Goal: Information Seeking & Learning: Learn about a topic

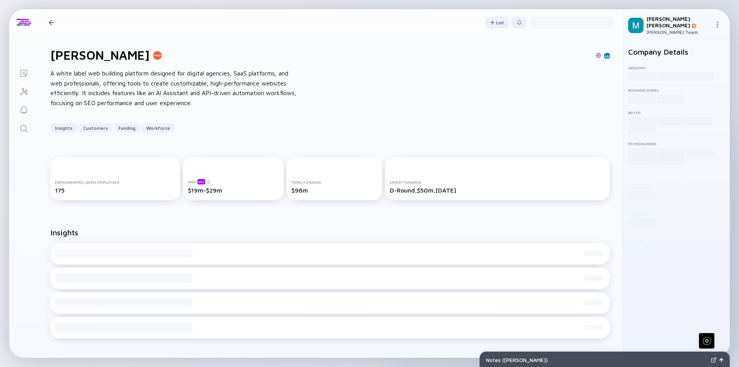
click at [53, 23] on div at bounding box center [51, 22] width 5 height 5
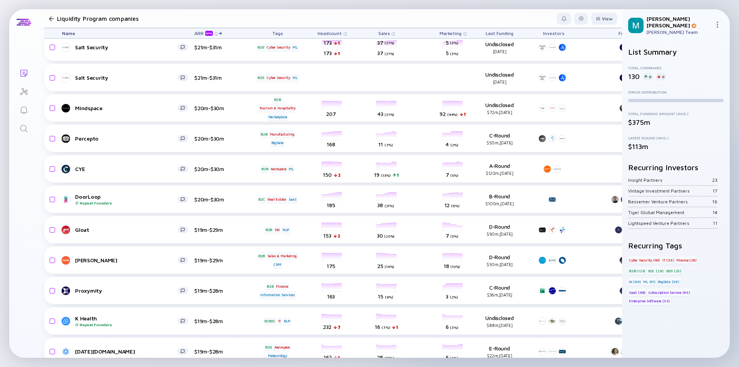
scroll to position [647, 0]
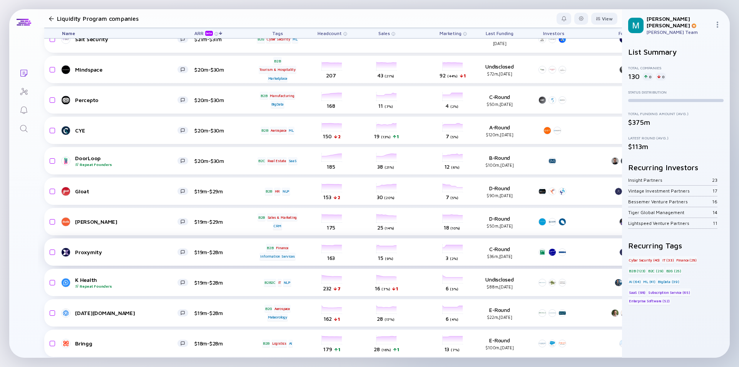
click at [150, 254] on div "Proxymity" at bounding box center [126, 251] width 102 height 7
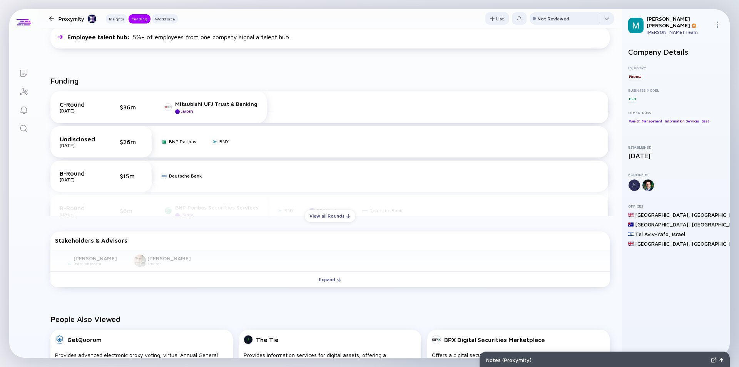
scroll to position [308, 0]
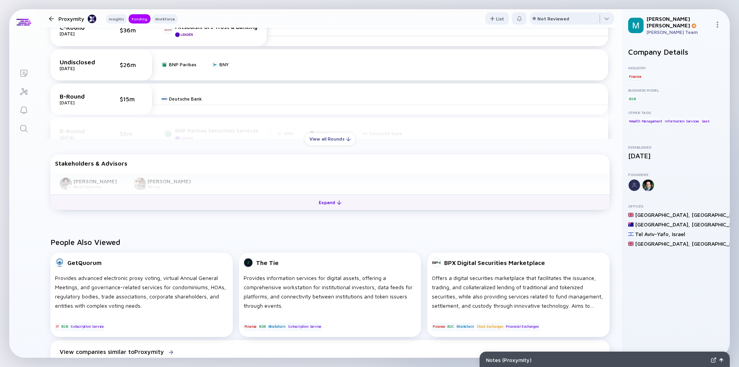
click at [324, 203] on div "Expand" at bounding box center [330, 202] width 32 height 12
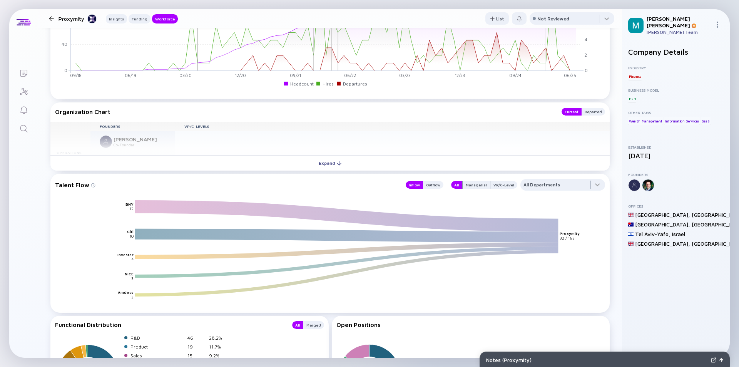
scroll to position [754, 0]
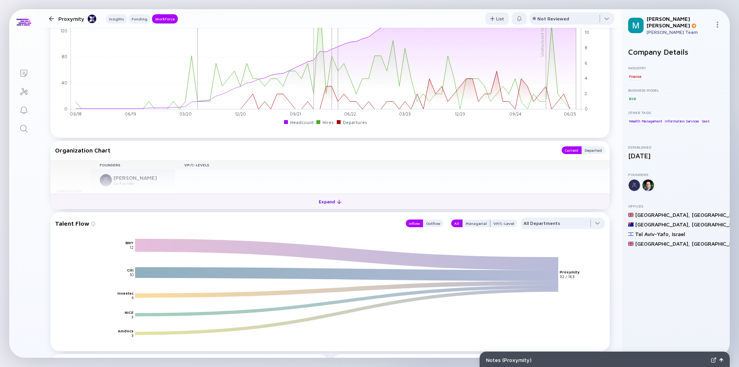
click at [330, 203] on div "Expand" at bounding box center [330, 201] width 32 height 12
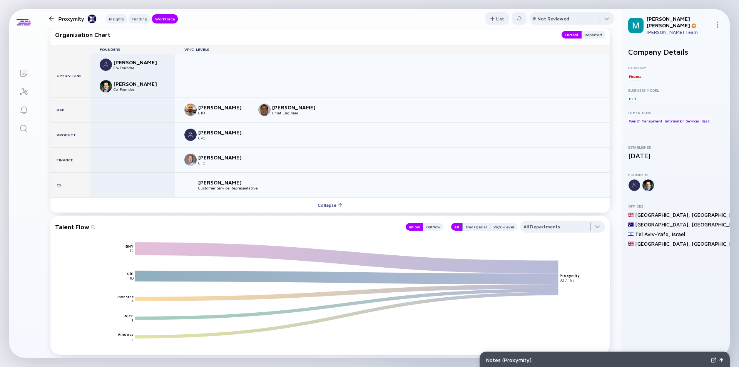
scroll to position [831, 0]
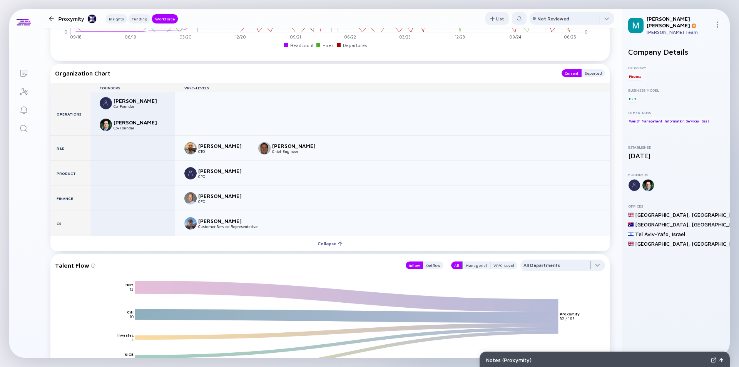
click at [50, 20] on div at bounding box center [51, 18] width 5 height 5
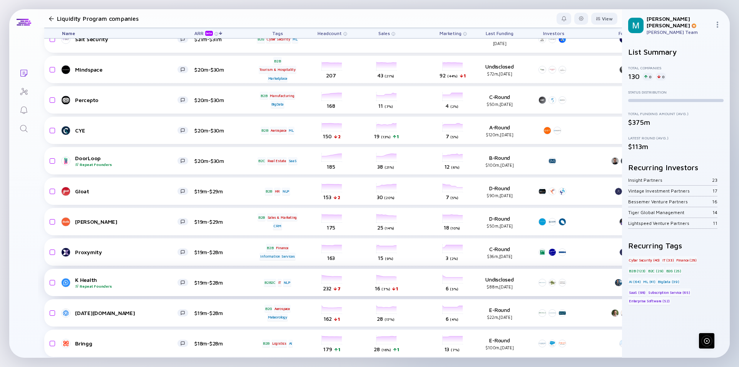
scroll to position [737, 0]
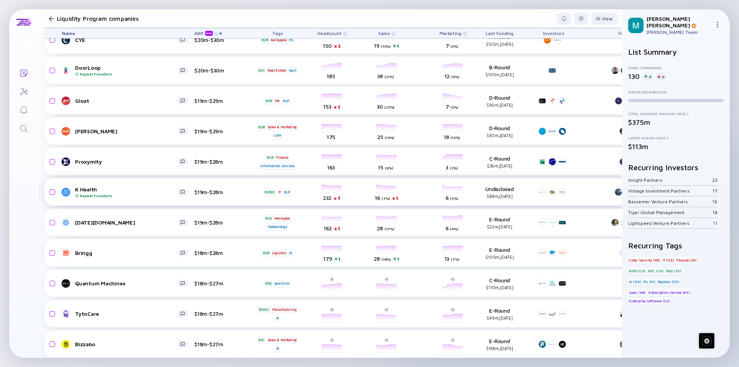
click at [137, 190] on div "K Health Repeat Founders" at bounding box center [126, 192] width 102 height 12
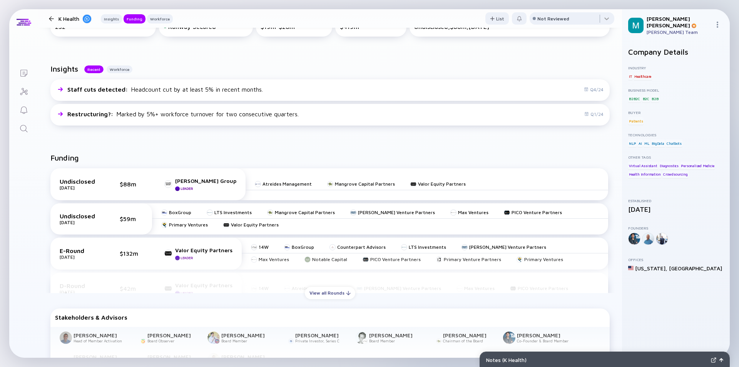
scroll to position [192, 0]
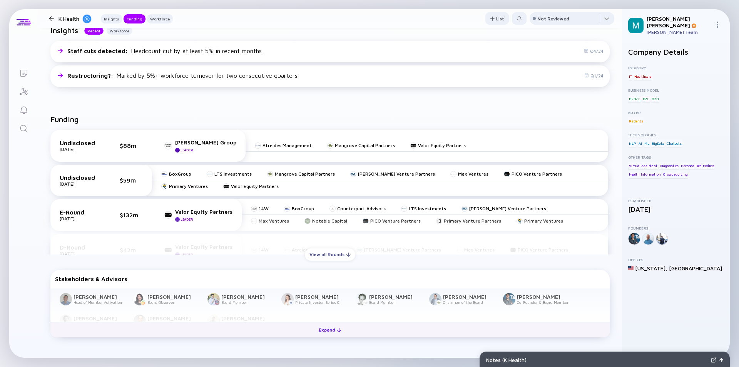
click at [337, 330] on div at bounding box center [339, 329] width 5 height 5
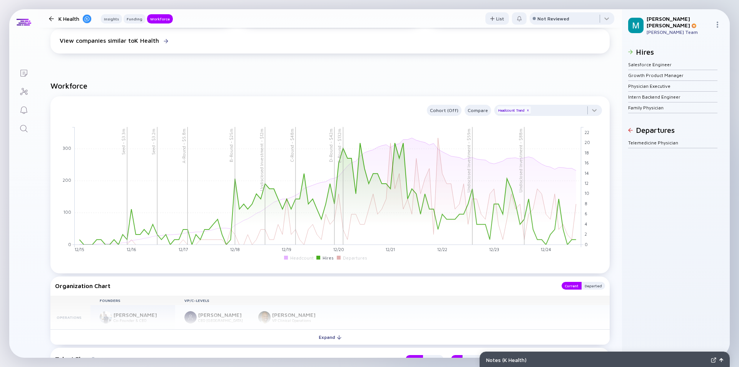
scroll to position [846, 0]
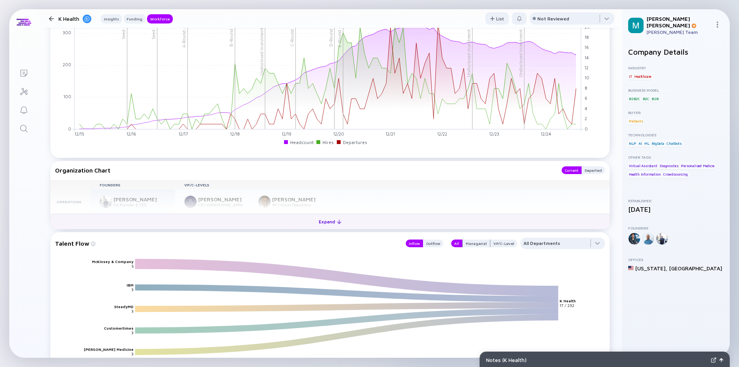
click at [327, 220] on div "Expand" at bounding box center [330, 221] width 32 height 12
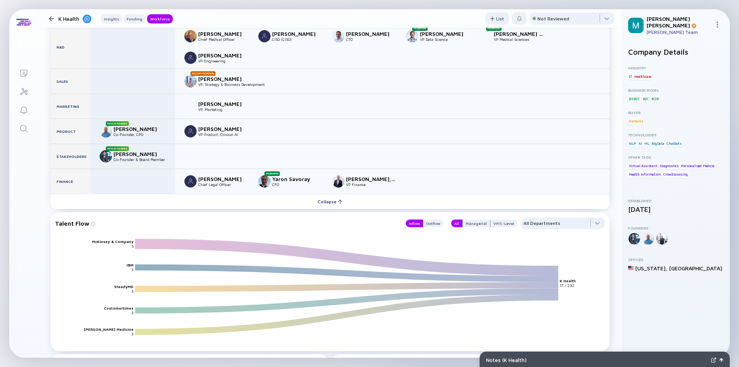
scroll to position [997, 0]
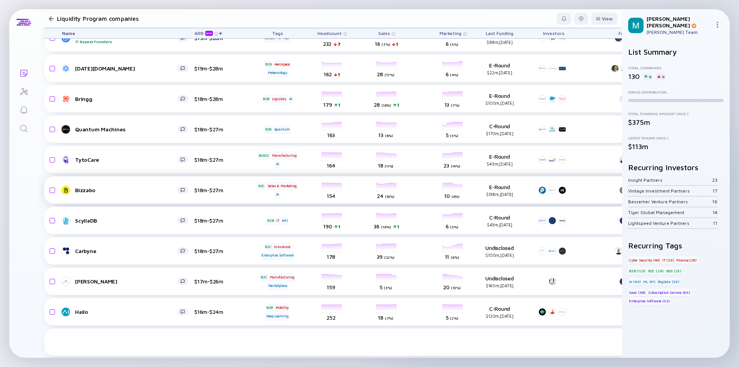
scroll to position [814, 0]
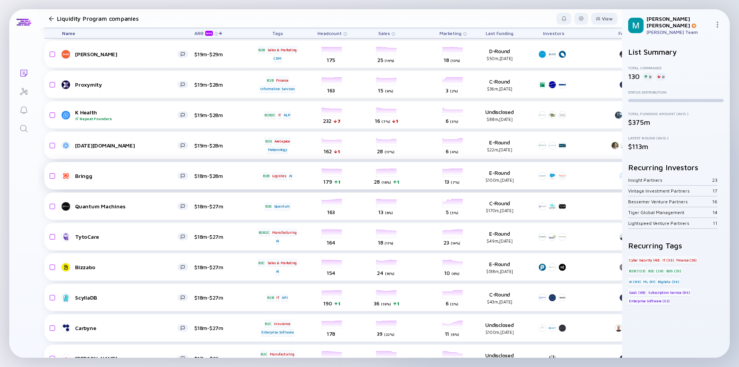
click at [127, 176] on div "Bringg" at bounding box center [126, 175] width 102 height 7
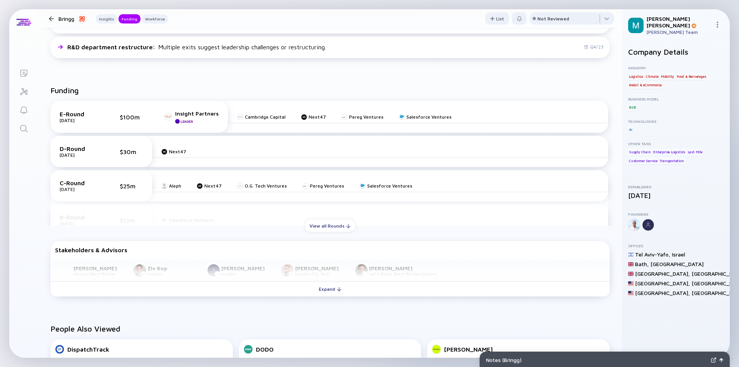
scroll to position [346, 0]
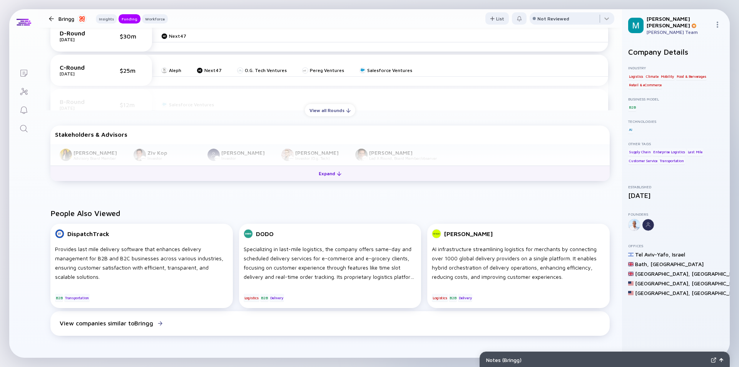
click at [323, 172] on div "Expand" at bounding box center [330, 173] width 32 height 12
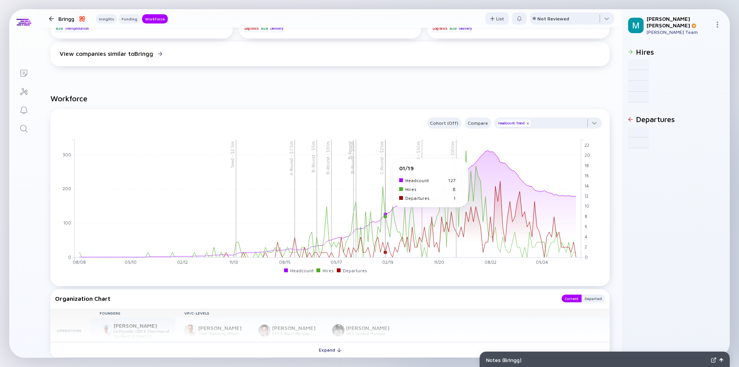
scroll to position [731, 0]
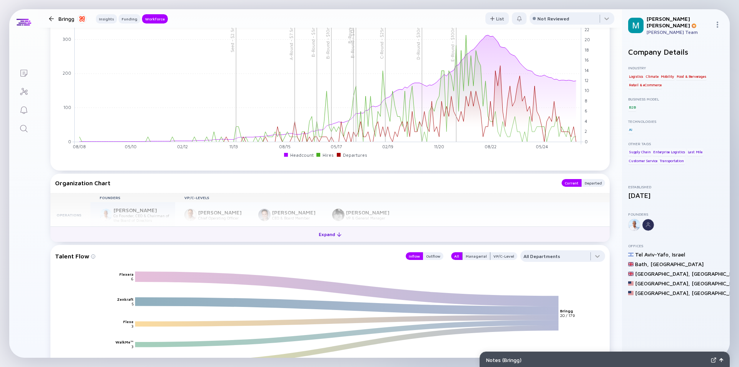
click at [326, 235] on div "Expand" at bounding box center [330, 234] width 32 height 12
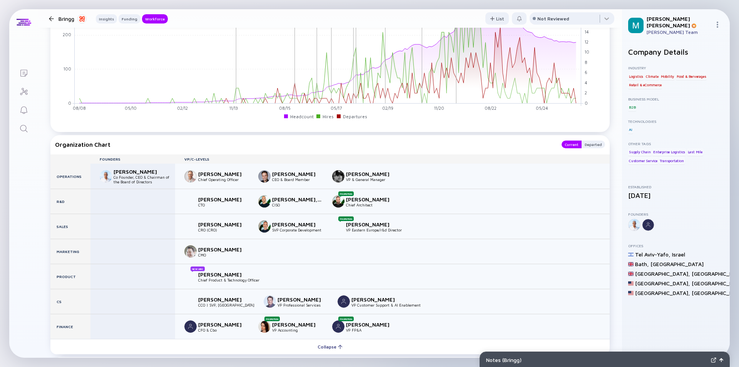
scroll to position [808, 0]
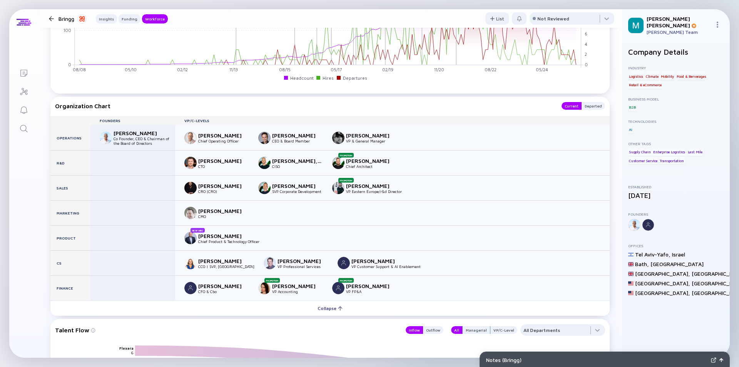
click at [51, 18] on div at bounding box center [51, 18] width 5 height 5
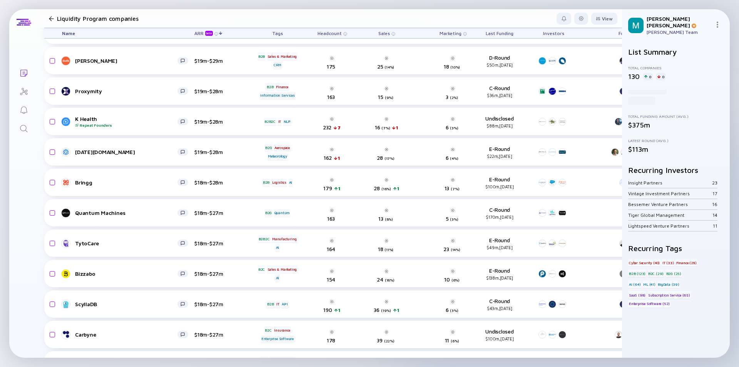
scroll to position [814, 0]
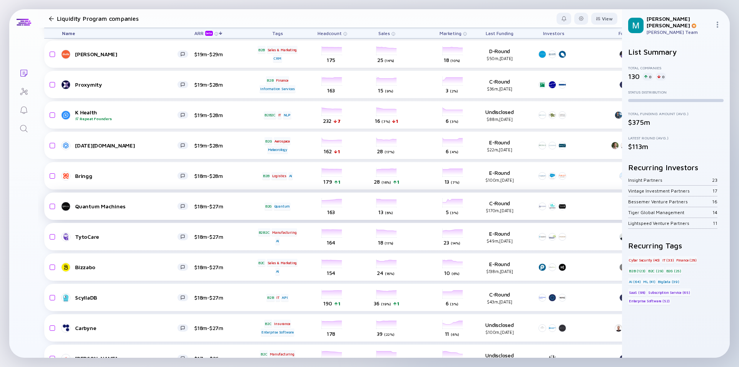
click at [145, 209] on link "Quantum Machines" at bounding box center [128, 206] width 132 height 9
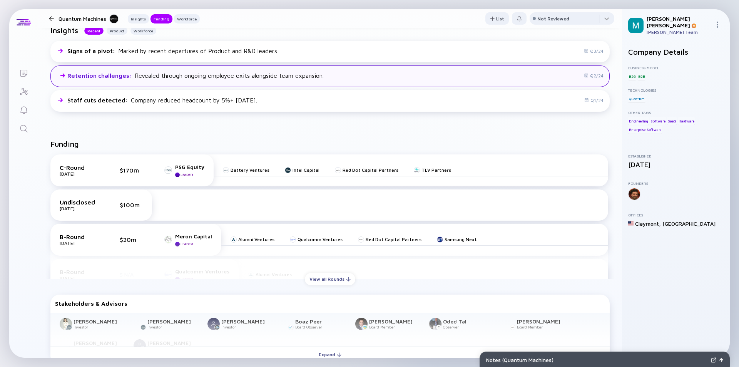
scroll to position [231, 0]
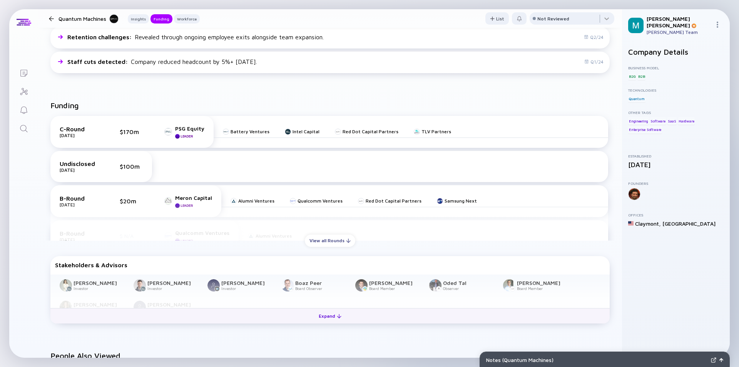
click at [323, 317] on div "Expand" at bounding box center [330, 316] width 32 height 12
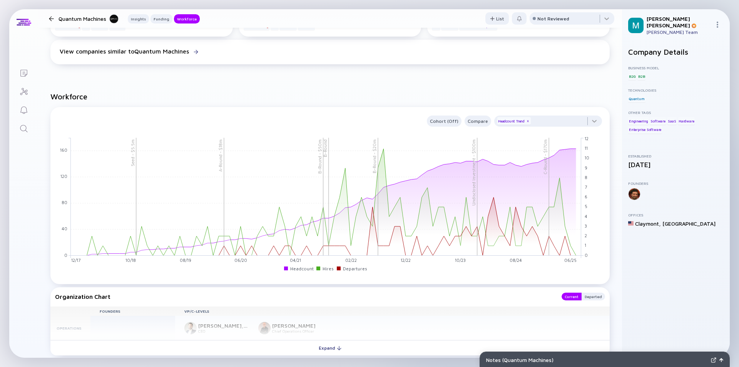
scroll to position [769, 0]
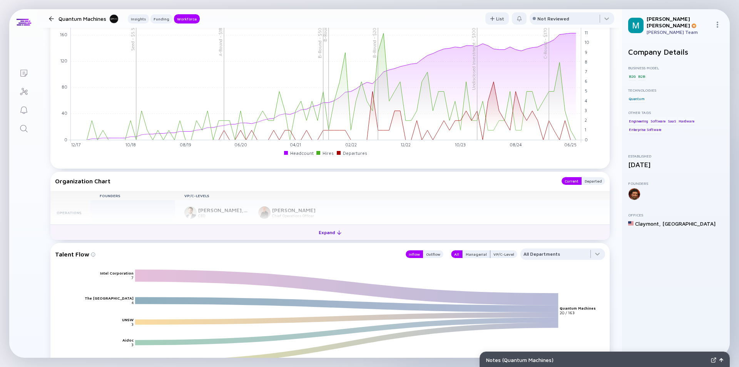
click at [324, 231] on div "Expand" at bounding box center [330, 232] width 32 height 12
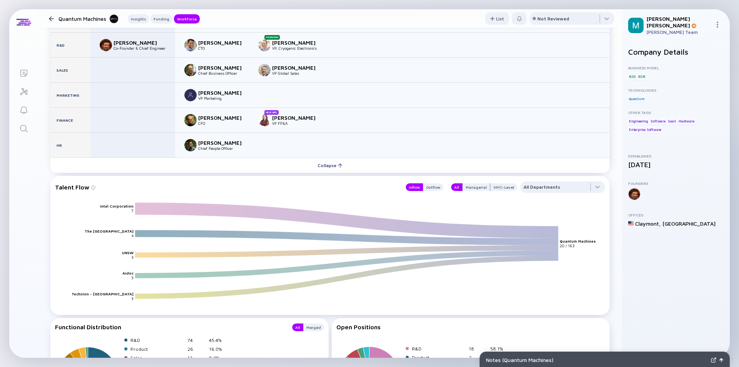
scroll to position [1000, 0]
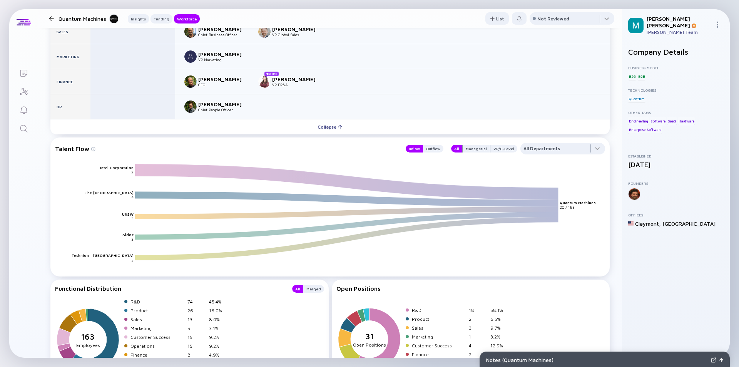
drag, startPoint x: 195, startPoint y: 166, endPoint x: 105, endPoint y: 148, distance: 91.5
drag, startPoint x: 105, startPoint y: 148, endPoint x: 49, endPoint y: 18, distance: 141.3
click at [49, 18] on div at bounding box center [51, 18] width 5 height 5
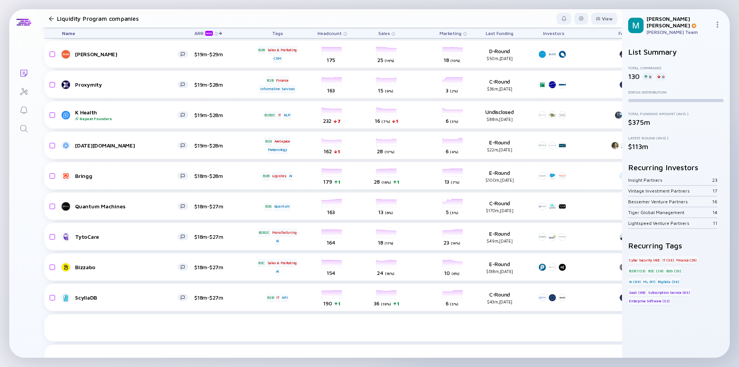
scroll to position [776, 0]
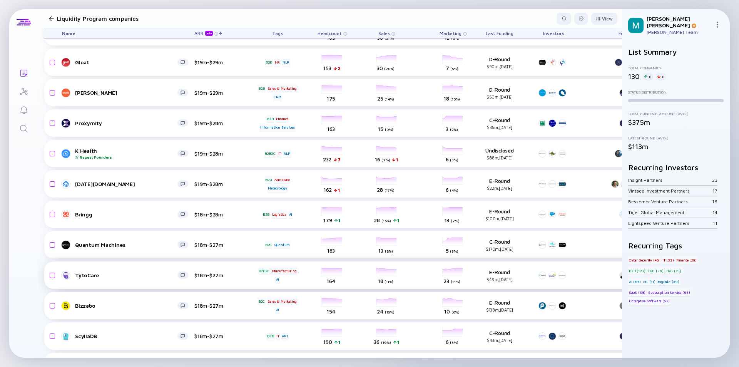
click at [148, 273] on div "TytoCare" at bounding box center [126, 275] width 102 height 7
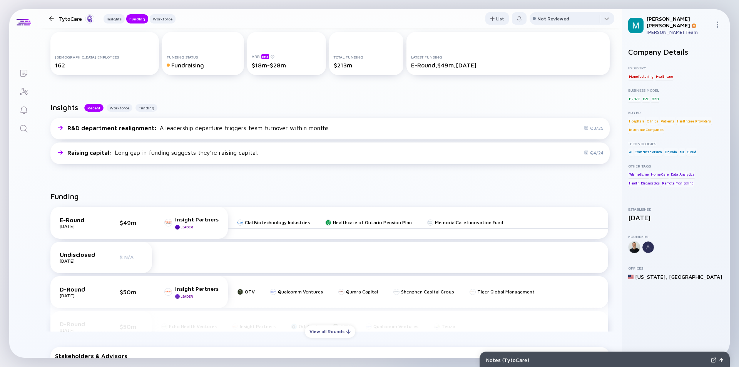
scroll to position [231, 0]
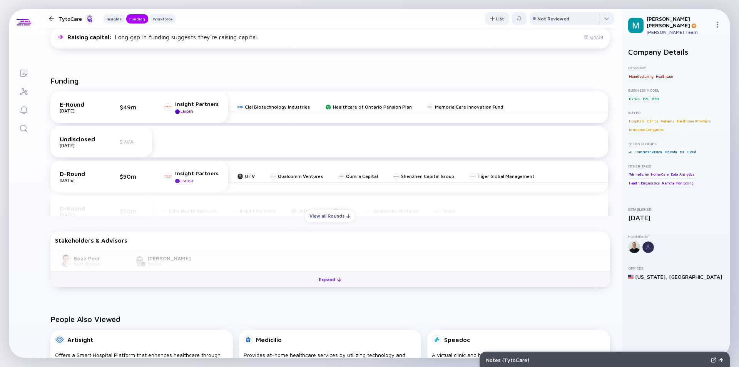
click at [327, 279] on div "Expand" at bounding box center [330, 279] width 32 height 12
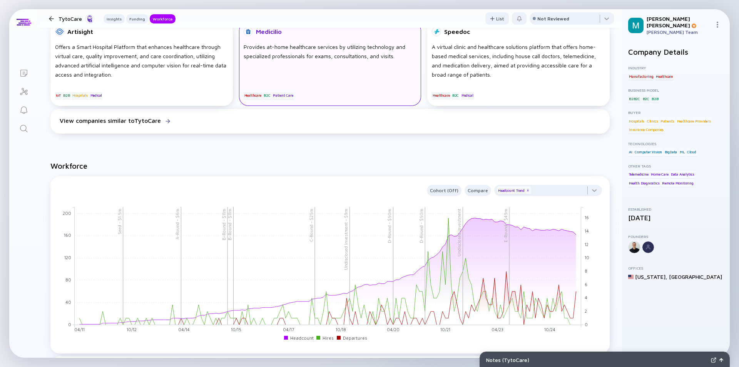
scroll to position [692, 0]
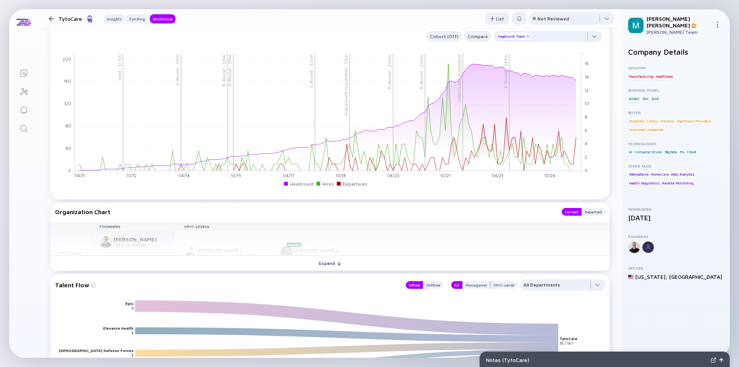
click at [325, 264] on div "Expand" at bounding box center [330, 263] width 32 height 12
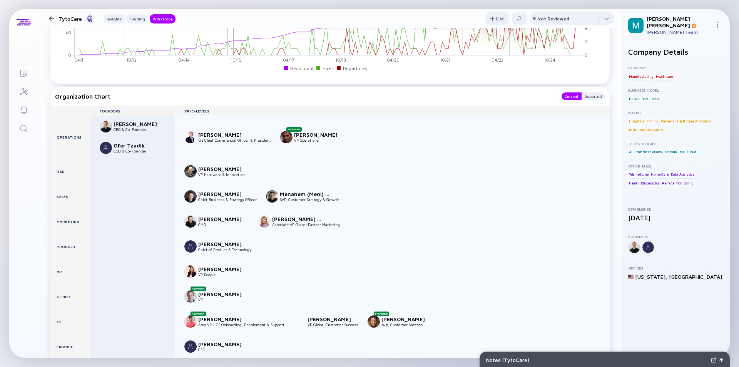
scroll to position [846, 0]
